Goal: Check status

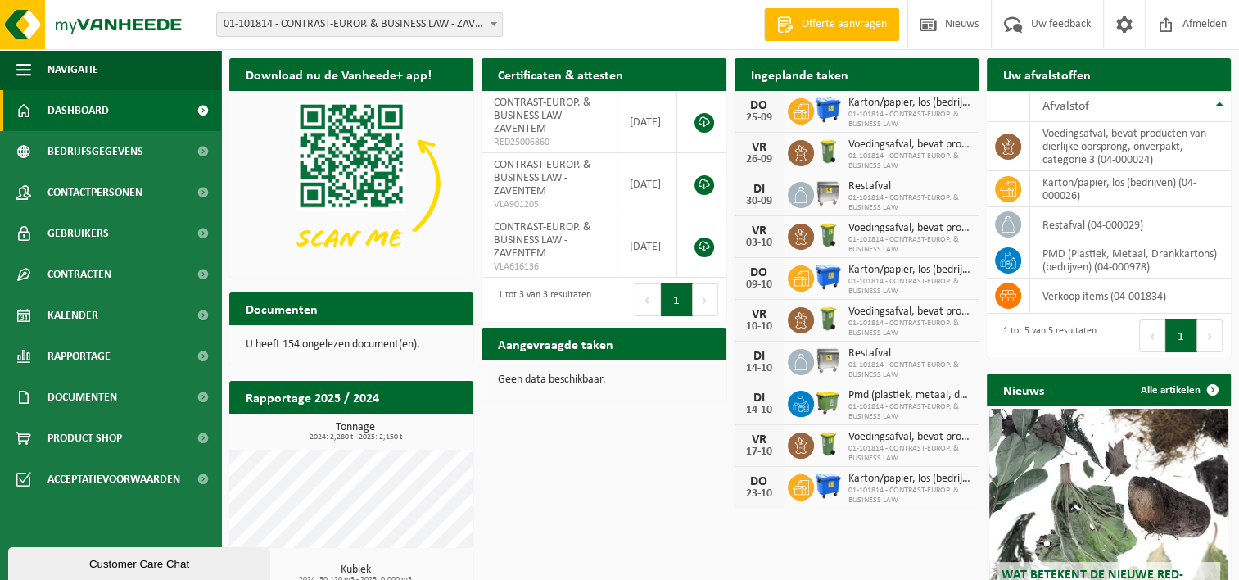
click at [758, 115] on div "25-09" at bounding box center [759, 117] width 33 height 11
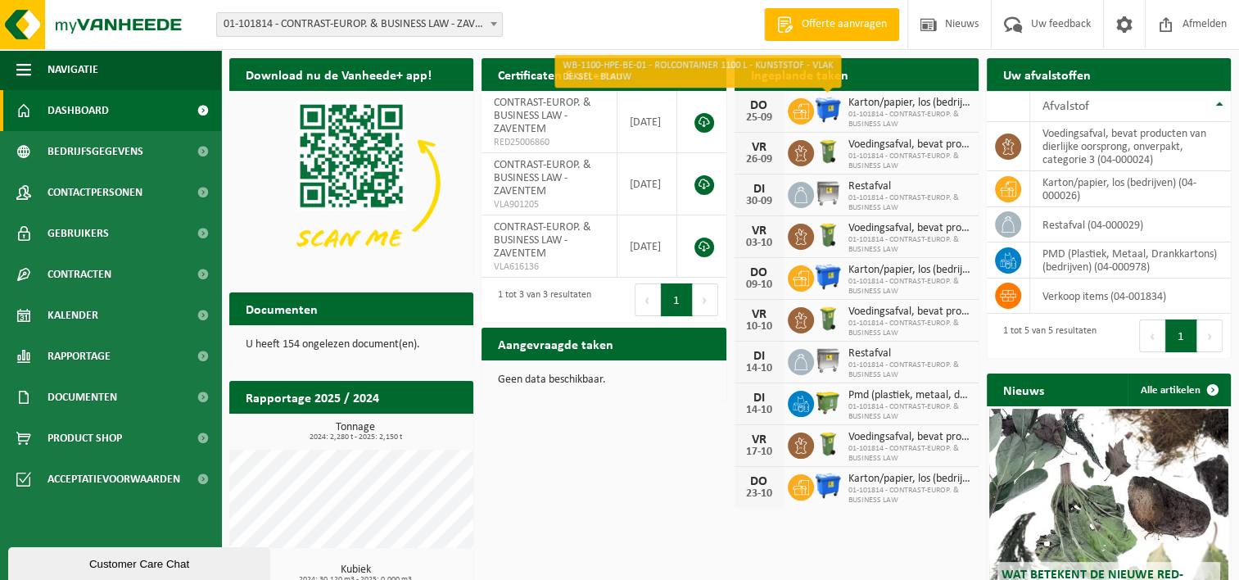
click at [826, 106] on img at bounding box center [828, 110] width 28 height 28
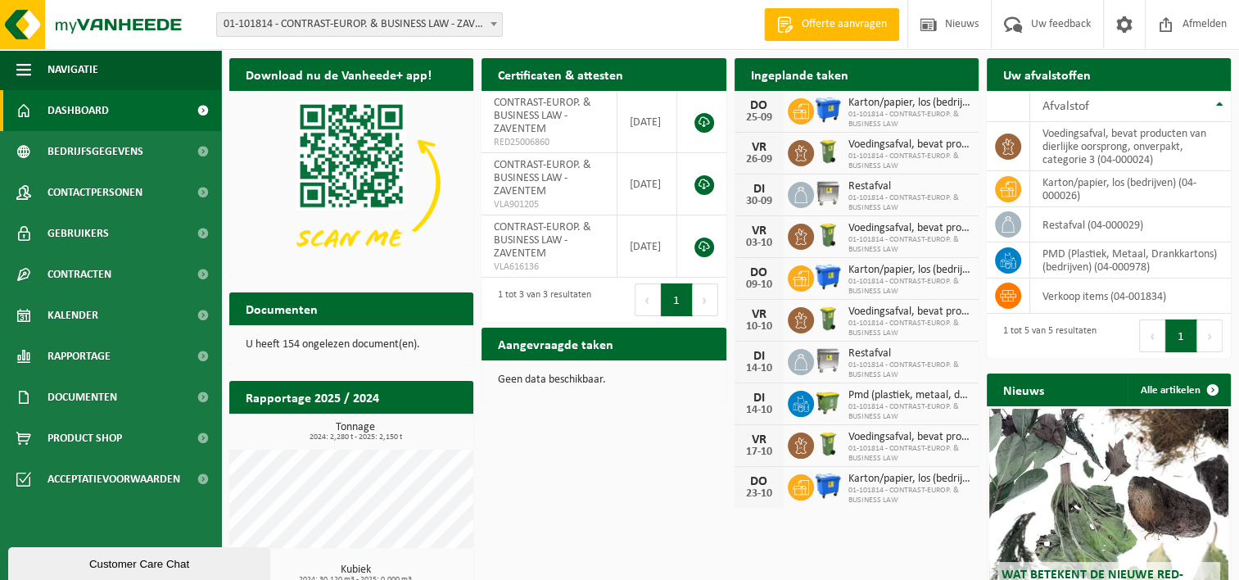
click at [836, 71] on h2 "Ingeplande taken" at bounding box center [800, 74] width 130 height 32
click at [85, 314] on span "Kalender" at bounding box center [73, 315] width 51 height 41
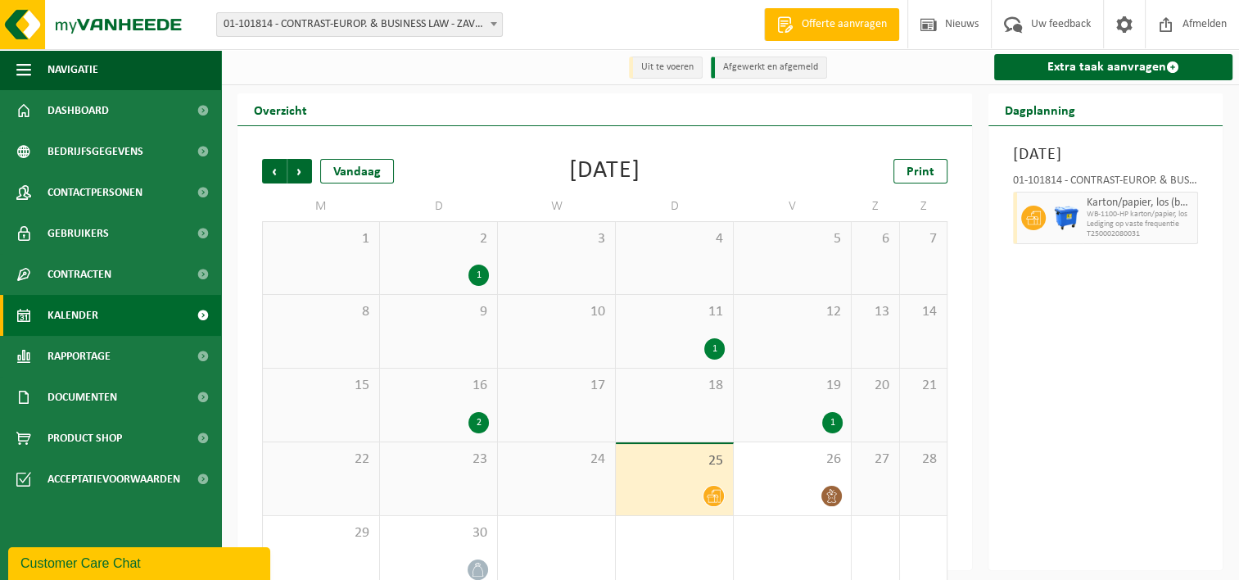
click at [1099, 469] on div "[DATE] 01-101814 - CONTRAST-EUROP. & BUSINESS LAW - ZAVENTEM Karton/papier, los…" at bounding box center [1106, 348] width 234 height 444
click at [278, 179] on span "Vorige" at bounding box center [274, 171] width 25 height 25
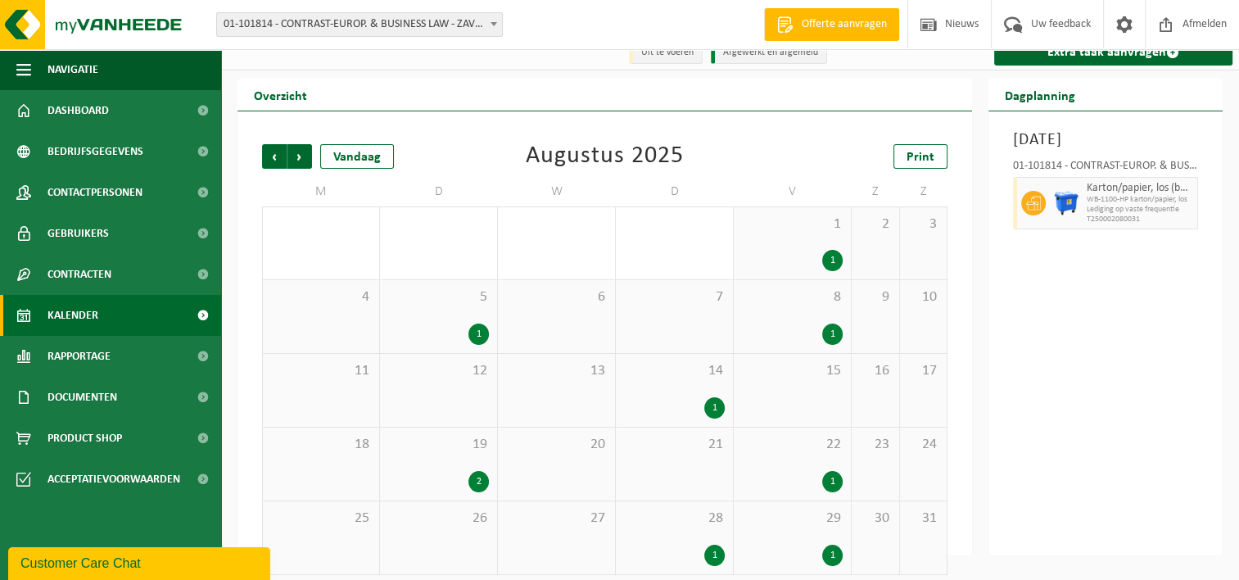
scroll to position [27, 0]
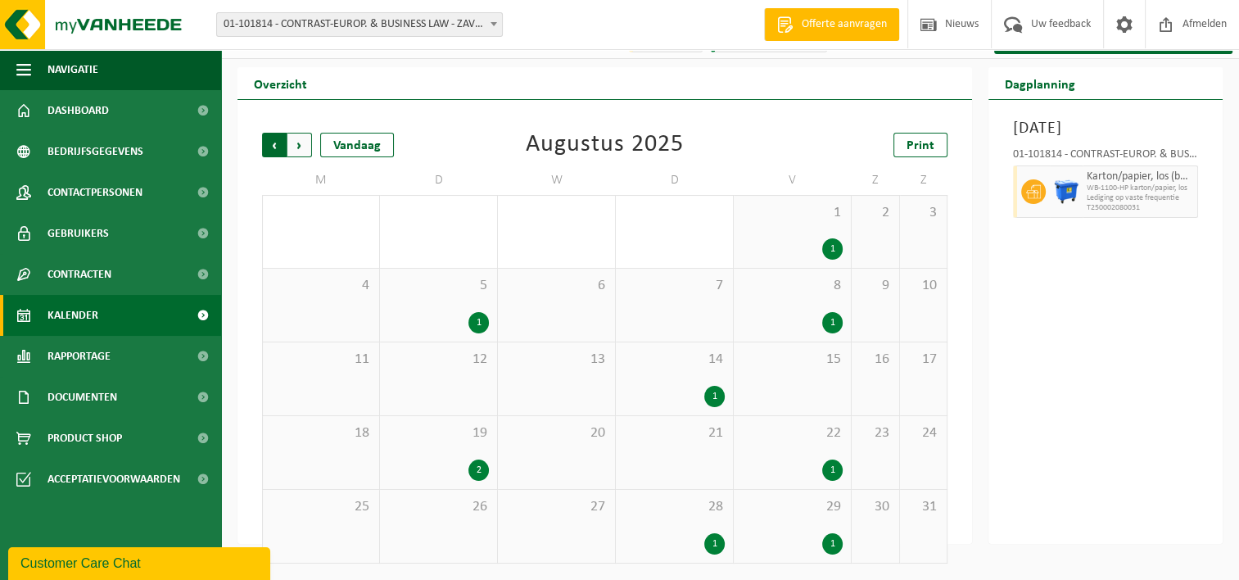
click at [302, 150] on span "Volgende" at bounding box center [299, 145] width 25 height 25
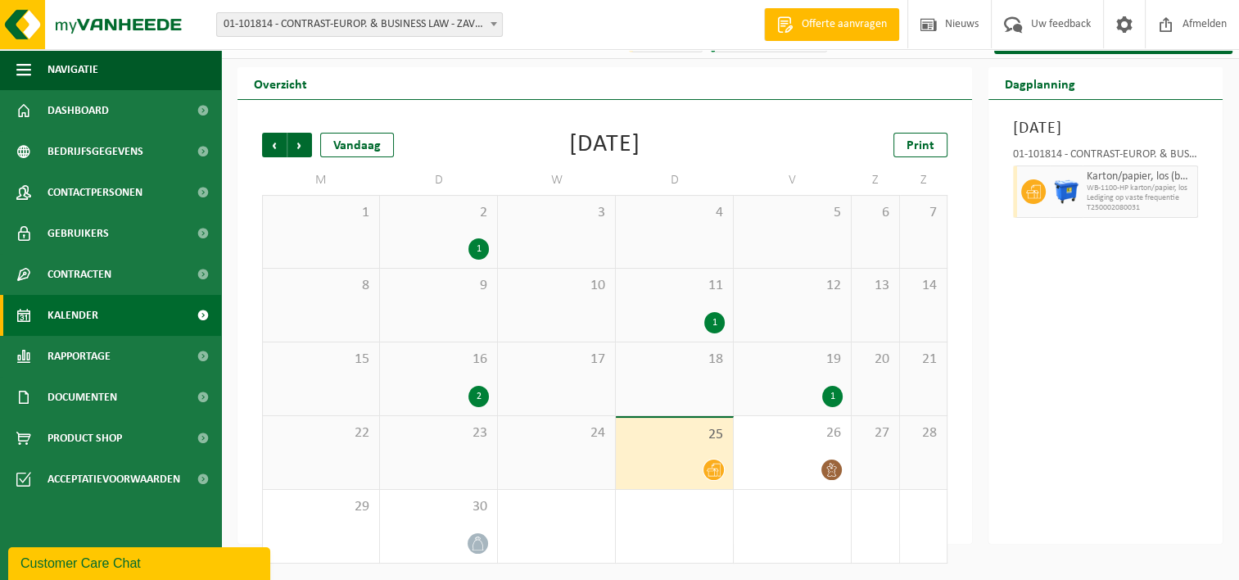
click at [717, 319] on div "1" at bounding box center [714, 322] width 20 height 21
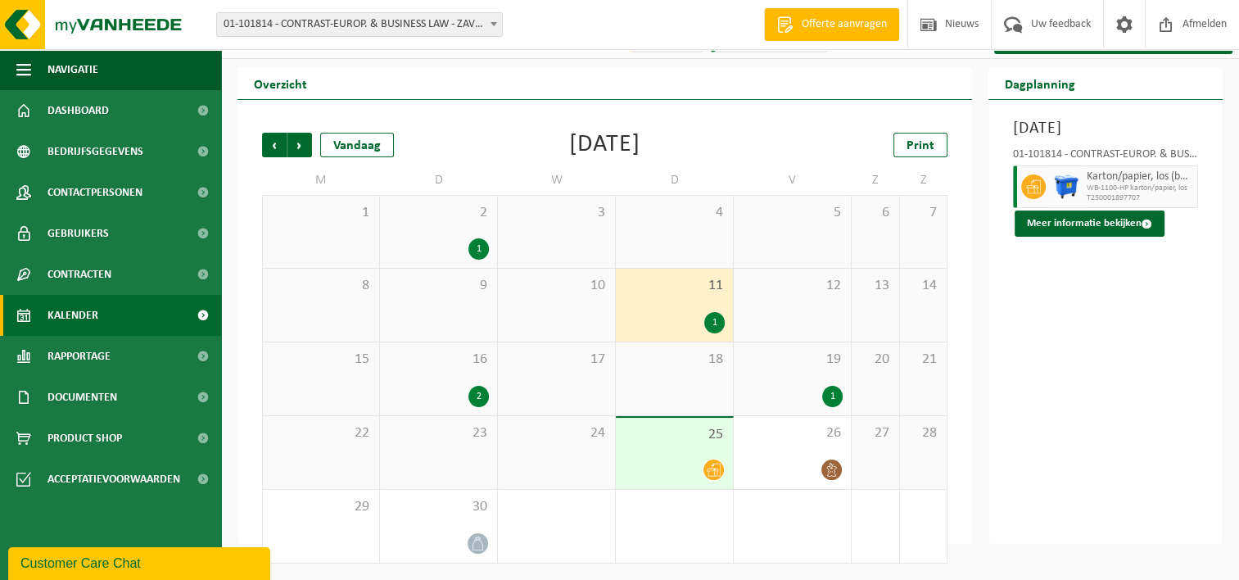
click at [937, 66] on div "Uit te voeren Afgewerkt en afgemeld Extra taak aanvragen Overzicht Vorige Volge…" at bounding box center [619, 259] width 1239 height 570
click at [1056, 449] on div "[DATE] 01-101814 - CONTRAST-EUROP. & BUSINESS LAW - ZAVENTEM Karton/papier, los…" at bounding box center [1106, 322] width 234 height 444
click at [1040, 364] on div "[DATE] 01-101814 - CONTRAST-EUROP. & BUSINESS LAW - ZAVENTEM Karton/papier, los…" at bounding box center [1106, 322] width 234 height 444
click at [801, 129] on div "Vorige Volgende Vandaag [DATE] Print M D W D V Z Z 1 2 1 3 4 5 6 7 8 9 10 11 1 …" at bounding box center [605, 348] width 702 height 464
click at [1120, 450] on div "Donderdag 11 september 2025 01-101814 - CONTRAST-EUROP. & BUSINESS LAW - ZAVENT…" at bounding box center [1106, 322] width 234 height 444
